Goal: Information Seeking & Learning: Learn about a topic

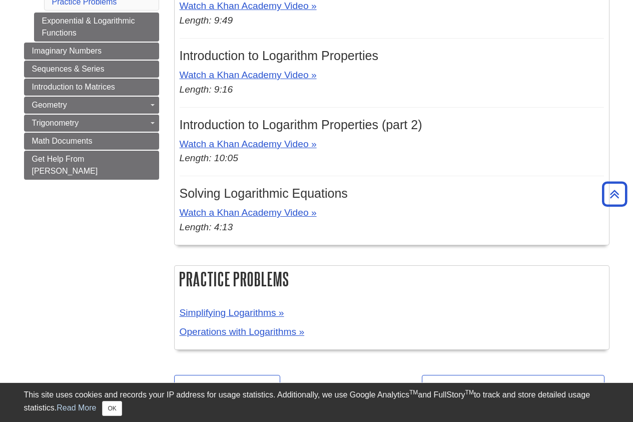
scroll to position [626, 0]
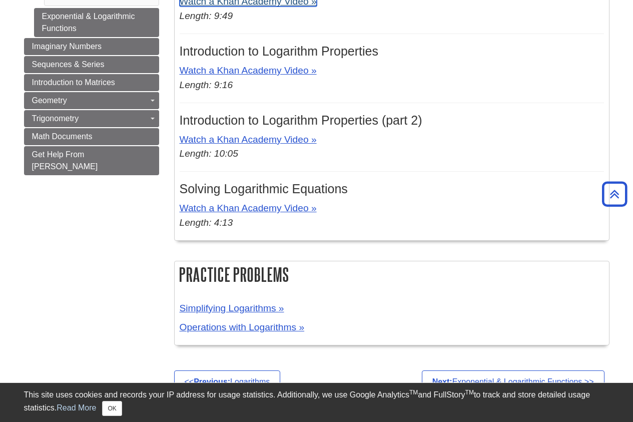
click at [233, 2] on link "Watch a Khan Academy Video »" at bounding box center [248, 1] width 137 height 11
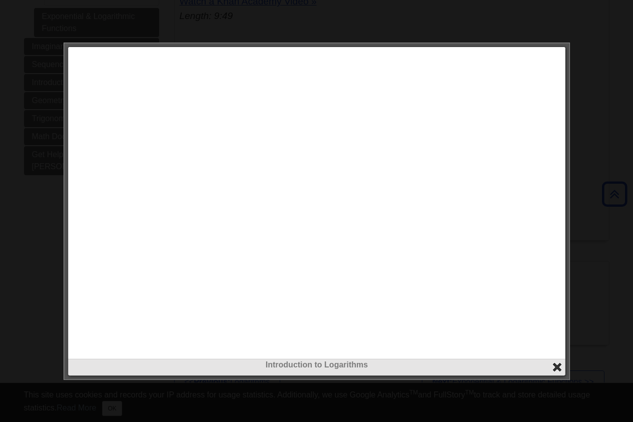
click at [554, 368] on button "close" at bounding box center [557, 367] width 12 height 12
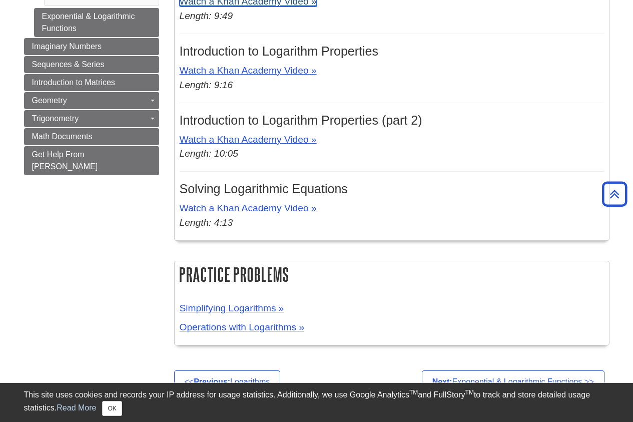
scroll to position [622, 0]
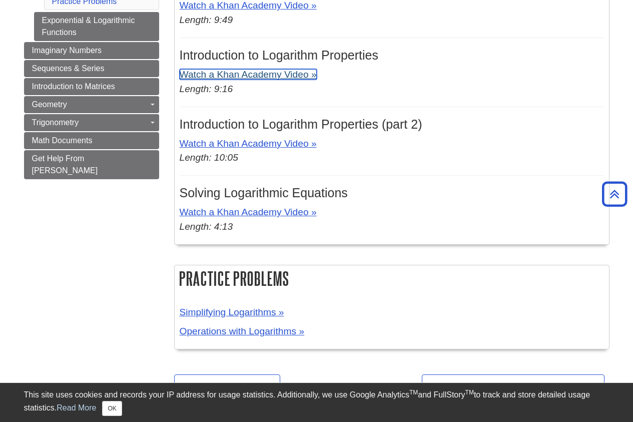
click at [274, 74] on link "Watch a Khan Academy Video »" at bounding box center [248, 74] width 137 height 11
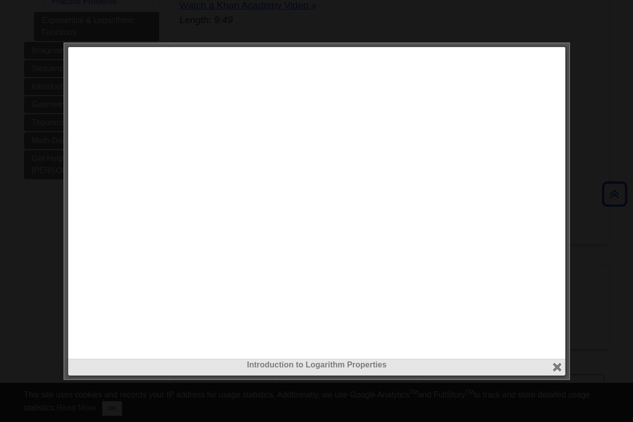
click at [344, 158] on iframe at bounding box center [317, 203] width 492 height 306
click at [556, 366] on button "close" at bounding box center [557, 367] width 12 height 12
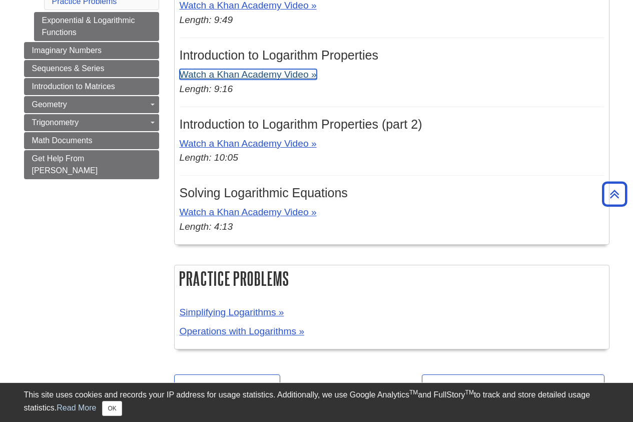
click at [251, 78] on link "Watch a Khan Academy Video »" at bounding box center [248, 74] width 137 height 11
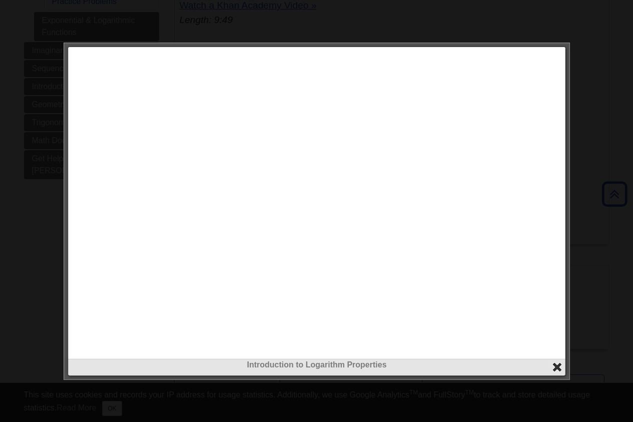
click at [556, 364] on button "close" at bounding box center [557, 367] width 12 height 12
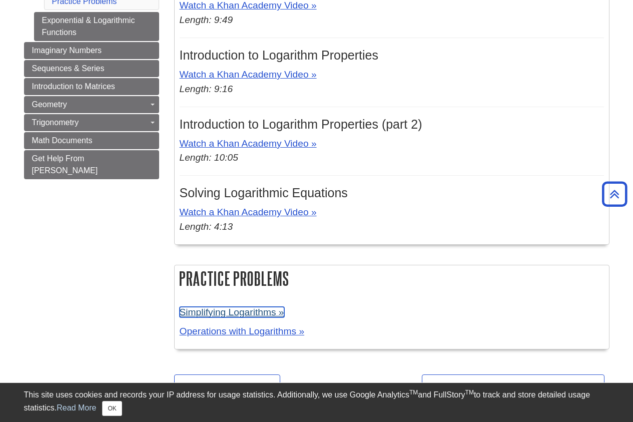
click at [232, 316] on link "Simplifying Logarithms »" at bounding box center [232, 312] width 105 height 11
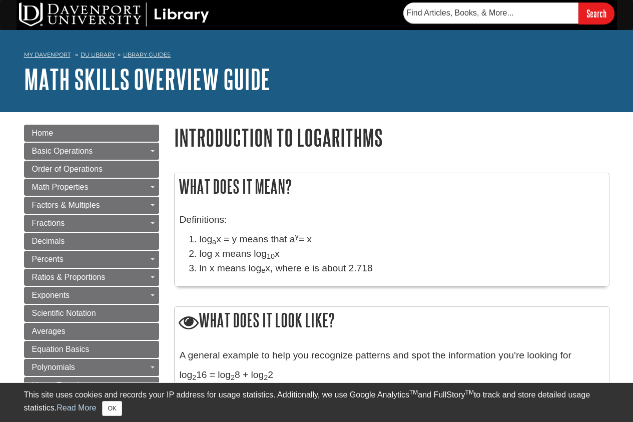
scroll to position [622, 0]
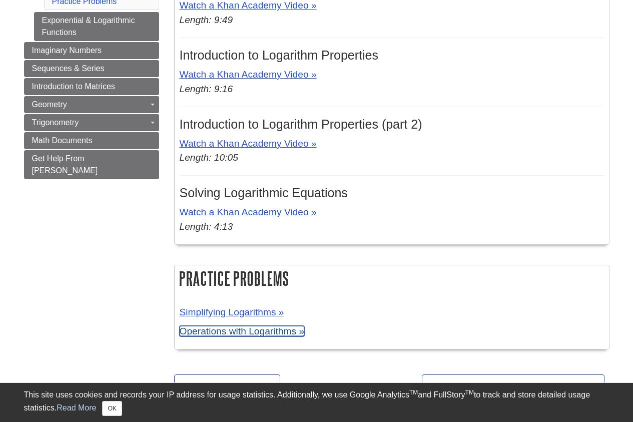
click at [257, 330] on link "Operations with Logarithms »" at bounding box center [242, 331] width 125 height 11
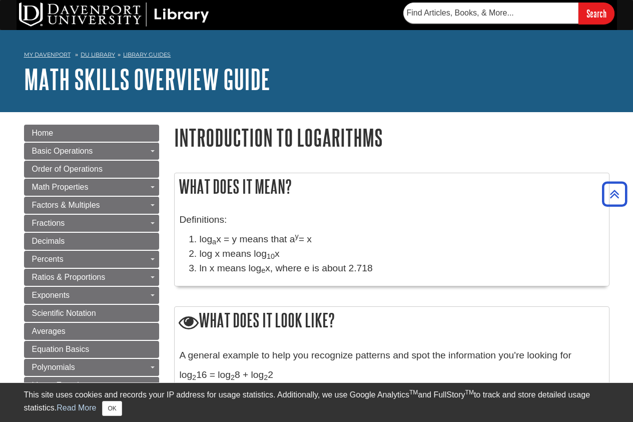
scroll to position [539, 0]
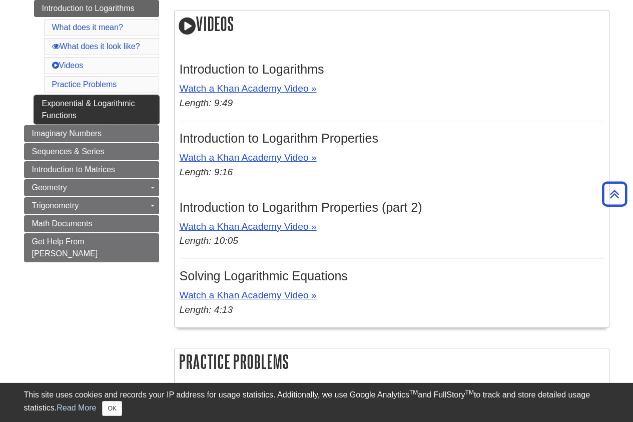
click at [84, 103] on link "Exponential & Logarithmic Functions" at bounding box center [96, 109] width 125 height 29
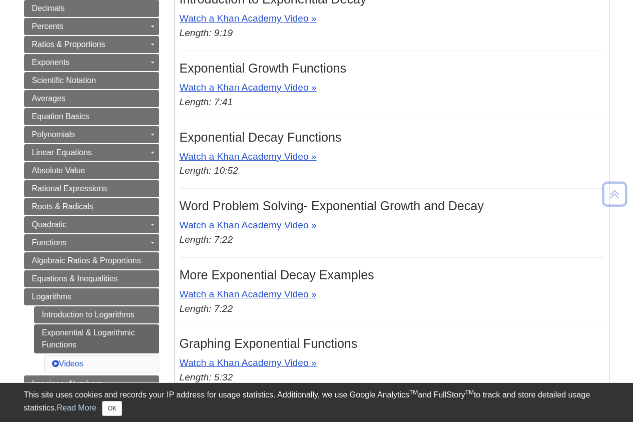
scroll to position [371, 0]
